Goal: Information Seeking & Learning: Learn about a topic

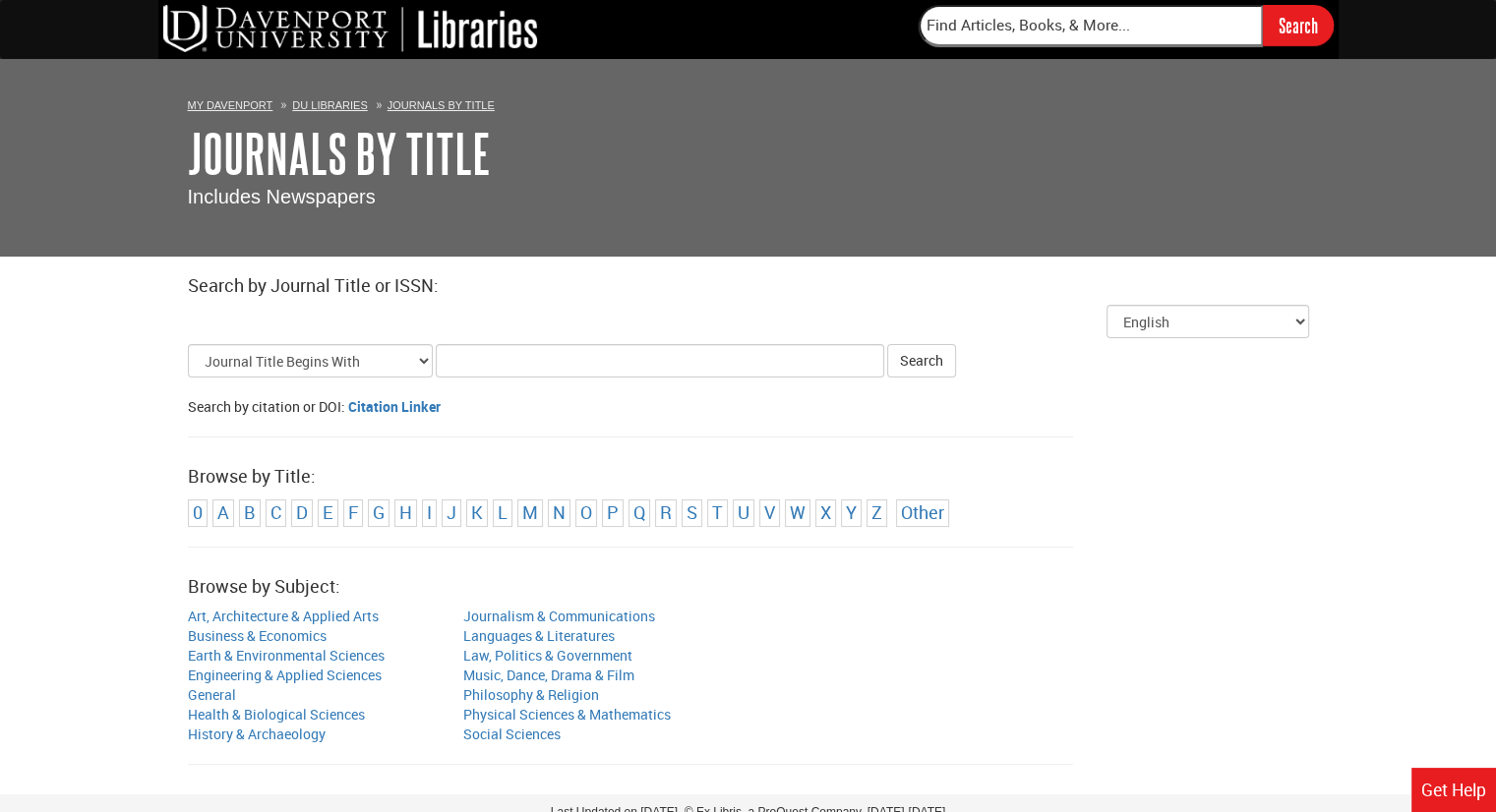
click at [460, 360] on input "Title Search Criteria" at bounding box center [660, 361] width 449 height 34
click at [446, 362] on input "[MEDICAL_DATA]" at bounding box center [660, 361] width 449 height 34
type input "what is [MEDICAL_DATA]"
click at [888, 344] on button "Search" at bounding box center [922, 361] width 69 height 34
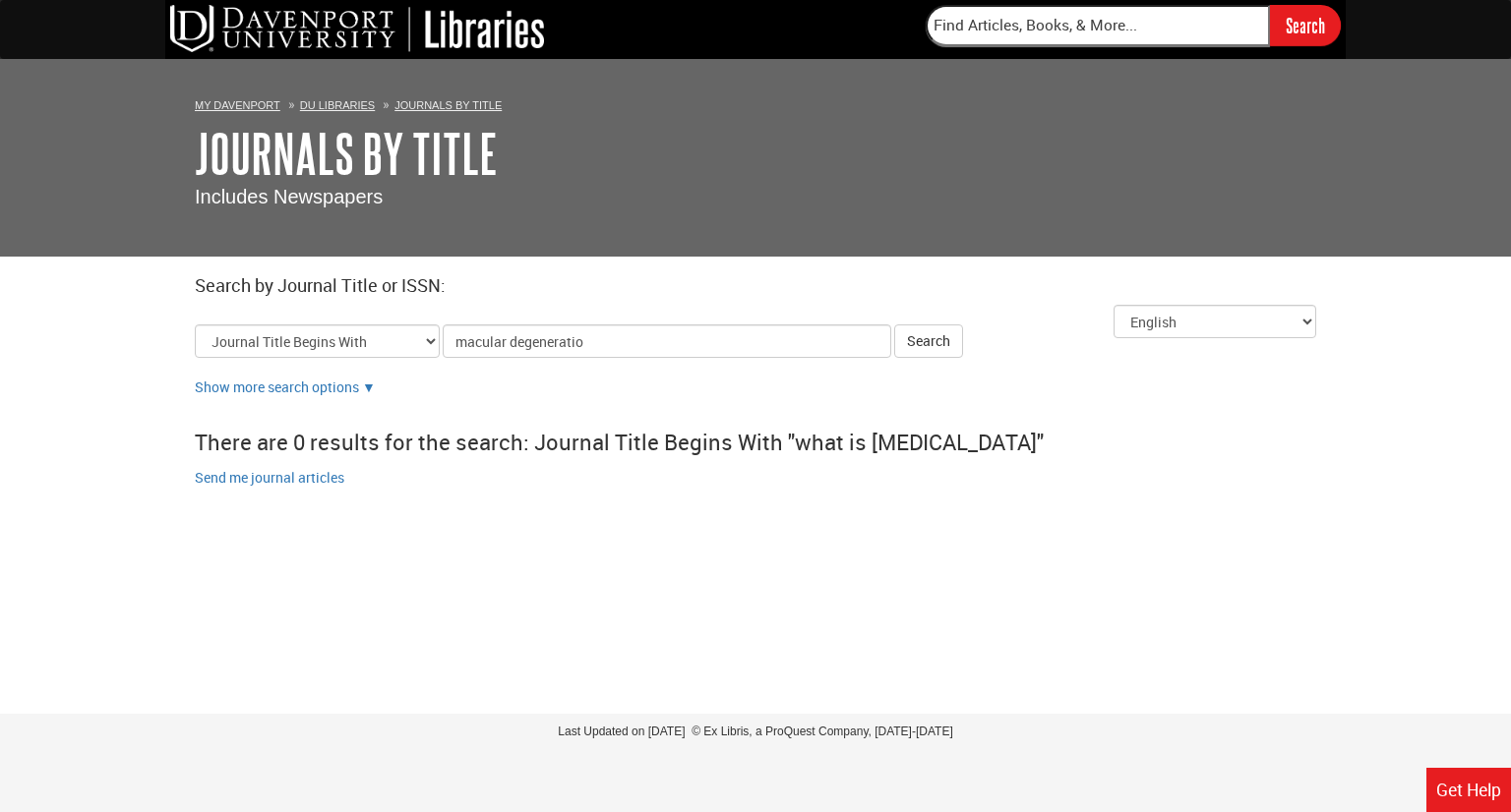
type input "[MEDICAL_DATA]"
click button "Search" at bounding box center [928, 341] width 69 height 34
click at [433, 339] on select "Journal Title Begins With Journal Title Equals Journal Title Contains All Words…" at bounding box center [318, 341] width 245 height 34
select select "alternate_title_equals"
click at [195, 324] on select "Journal Title Begins With Journal Title Equals Journal Title Contains All Words…" at bounding box center [318, 341] width 245 height 34
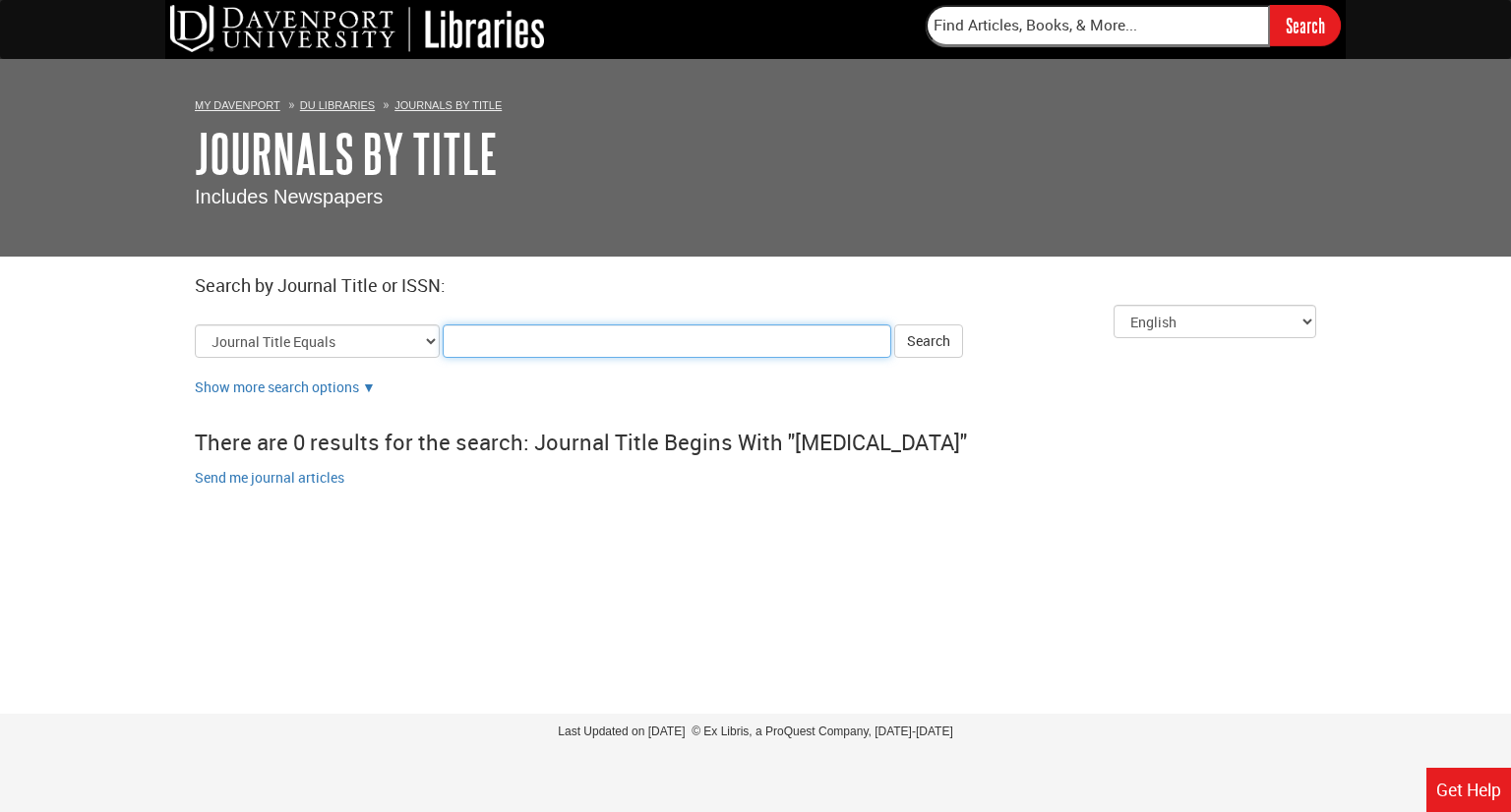
click at [460, 355] on input "Title Search Criteria" at bounding box center [667, 341] width 449 height 34
type input "[MEDICAL_DATA]"
click button "Search" at bounding box center [928, 341] width 69 height 34
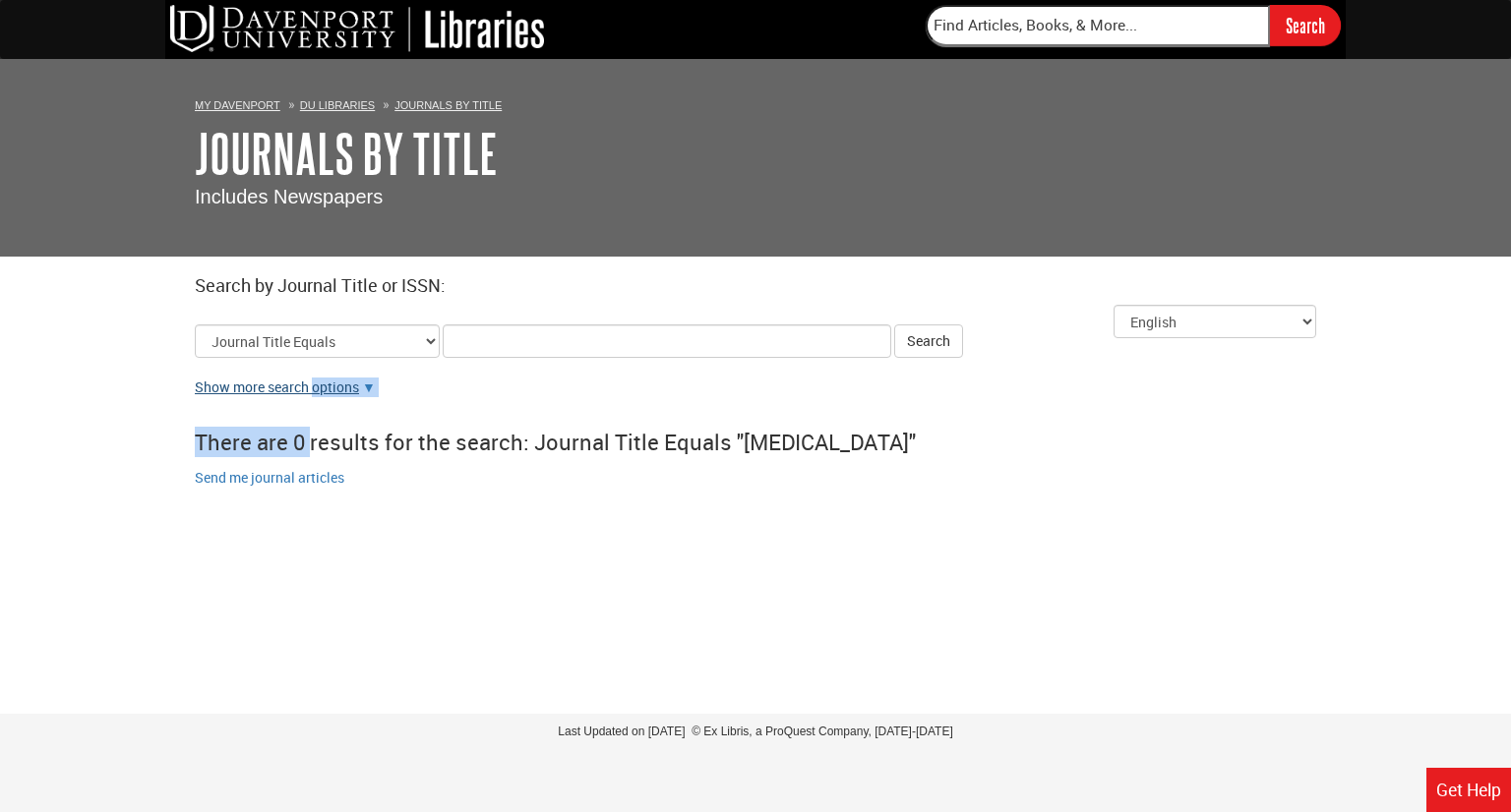
click at [311, 394] on div "Select Language English العربية 中文（简体） 中文 (繁體) Français ([GEOGRAPHIC_DATA]) Fra…" at bounding box center [756, 395] width 1151 height 182
click at [311, 394] on link "Show more search options" at bounding box center [277, 387] width 164 height 19
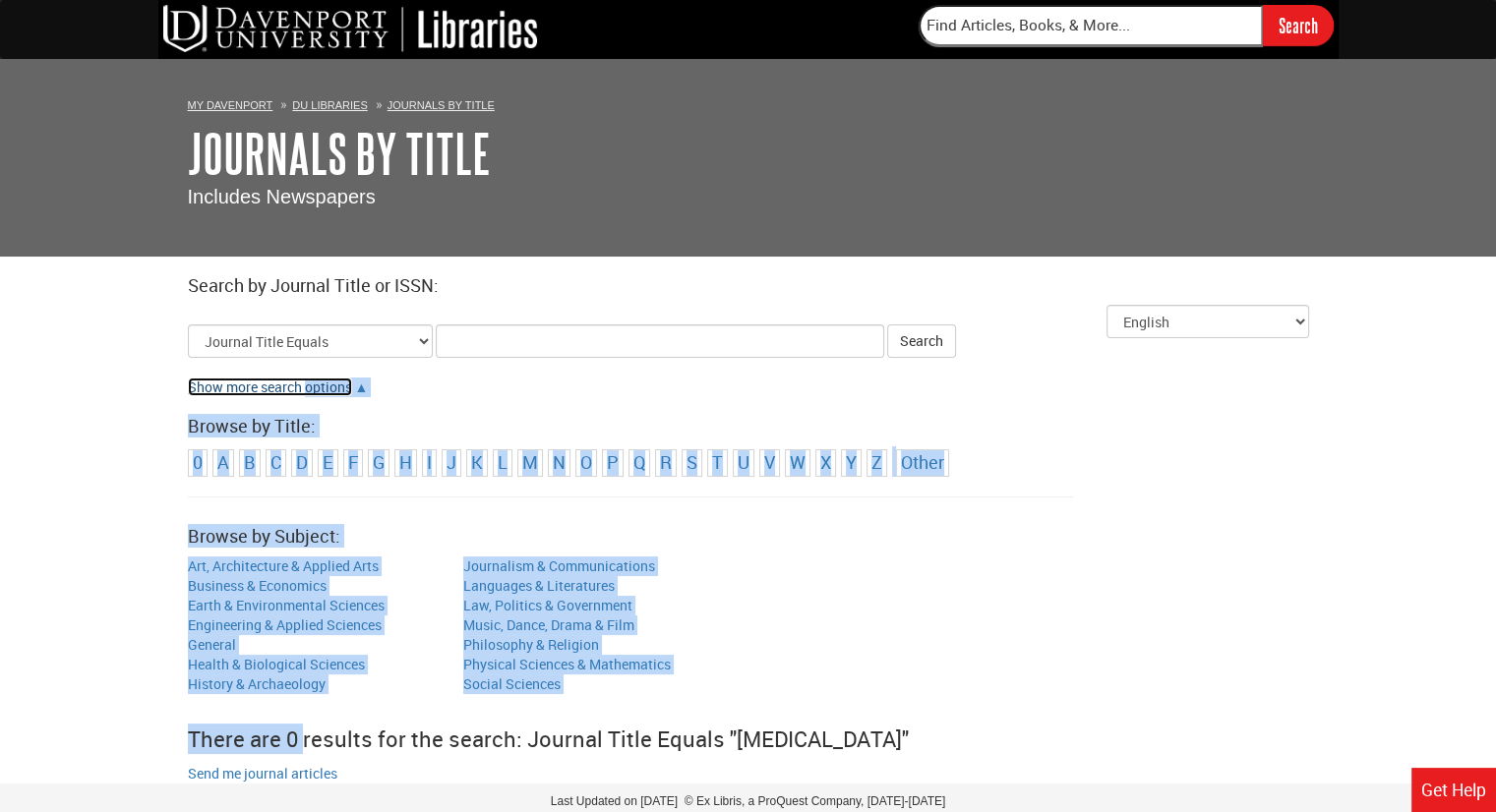
click at [326, 387] on link "Show more search options" at bounding box center [270, 387] width 164 height 19
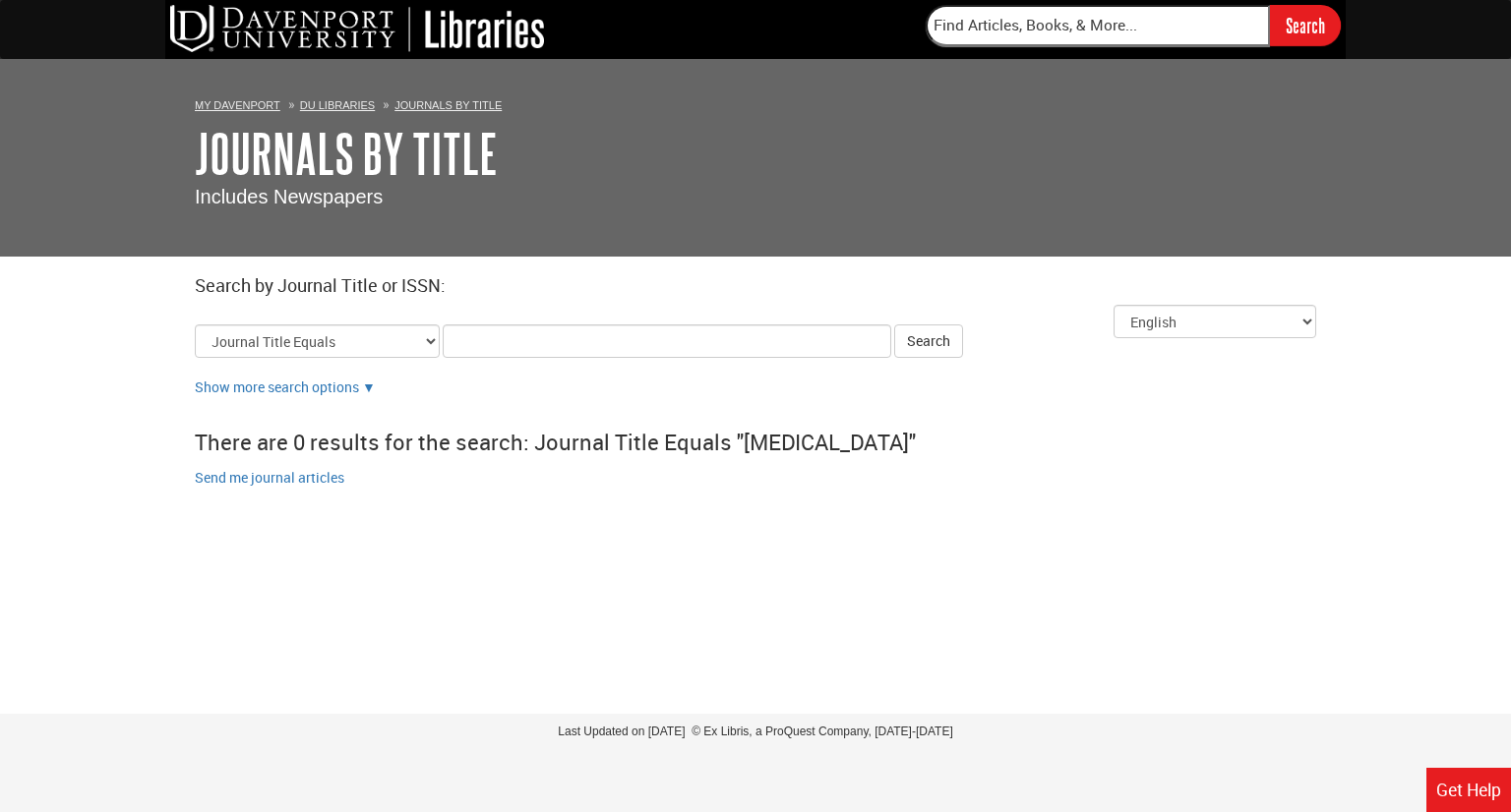
click at [408, 398] on div "Select Language English العربية 中文（简体） 中文 (繁體) Français ([GEOGRAPHIC_DATA]) Fra…" at bounding box center [756, 395] width 1151 height 182
click at [365, 387] on link "▼" at bounding box center [369, 387] width 14 height 19
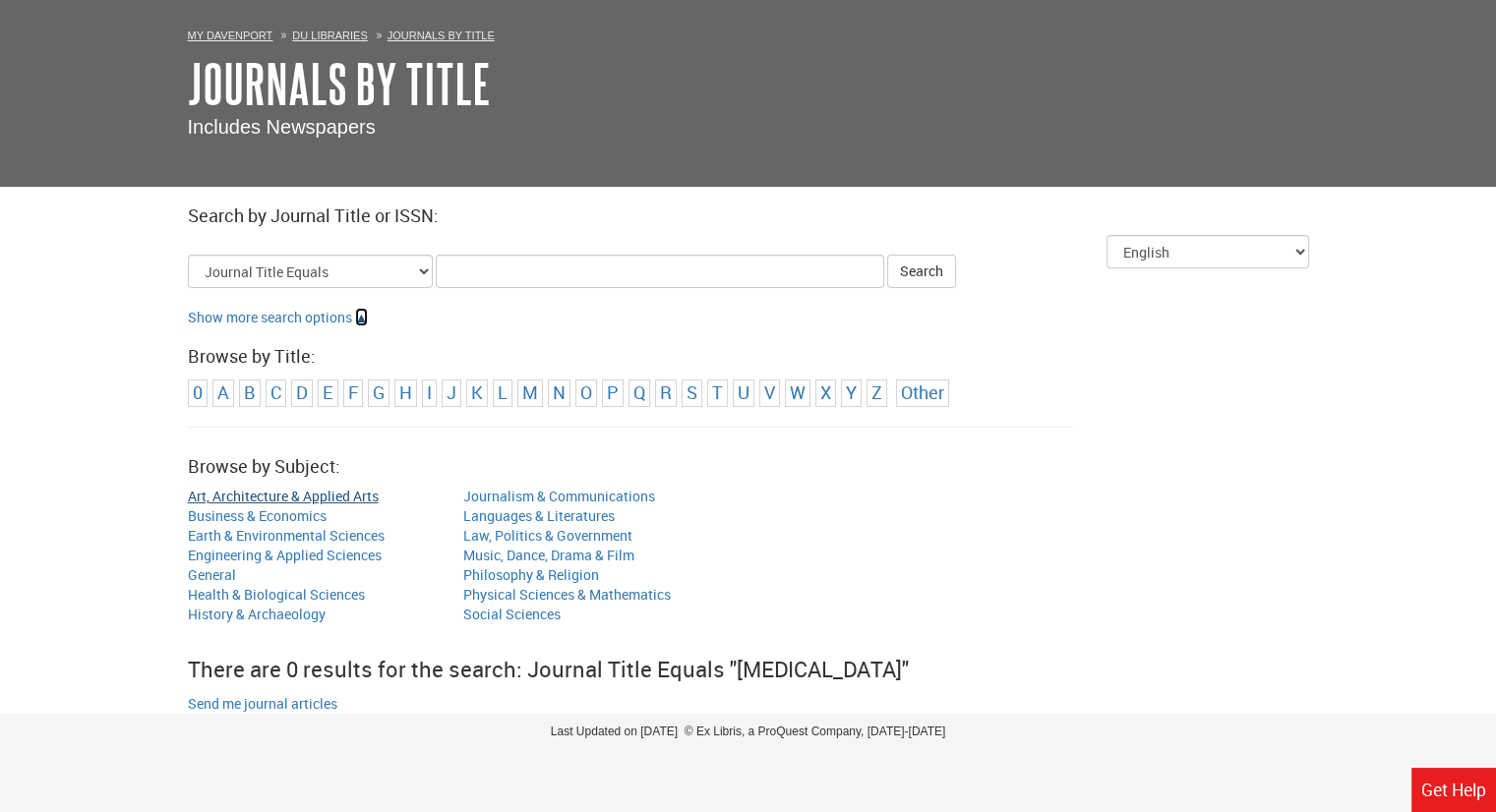
scroll to position [52, 0]
